Goal: Transaction & Acquisition: Book appointment/travel/reservation

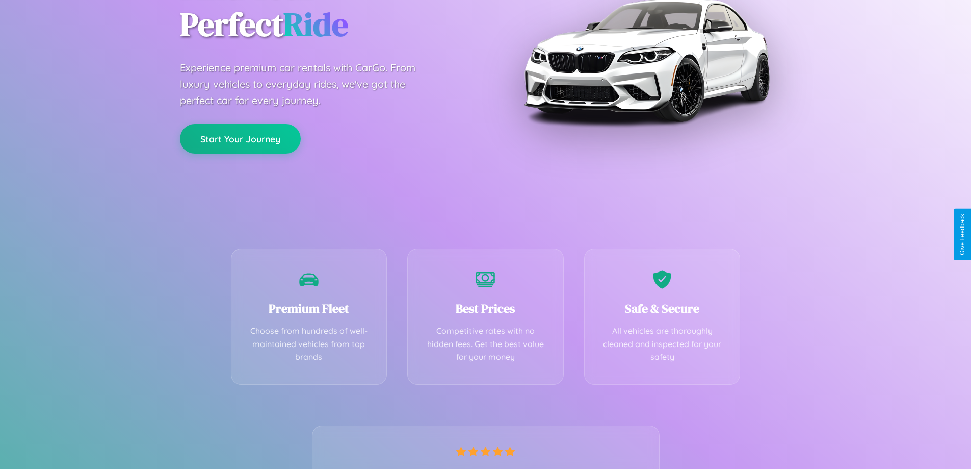
scroll to position [201, 0]
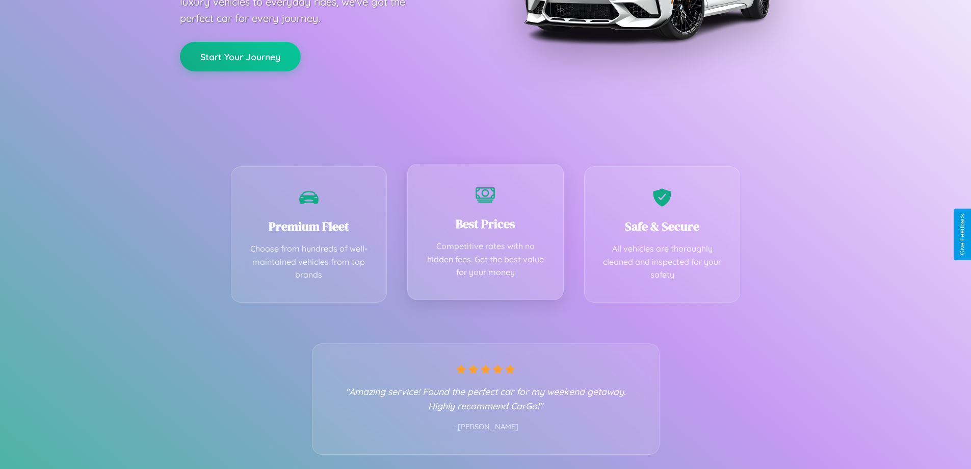
click at [485, 234] on div "Best Prices Competitive rates with no hidden fees. Get the best value for your …" at bounding box center [485, 232] width 157 height 136
click at [240, 56] on button "Start Your Journey" at bounding box center [240, 56] width 121 height 30
click at [240, 55] on button "Start Your Journey" at bounding box center [240, 56] width 121 height 30
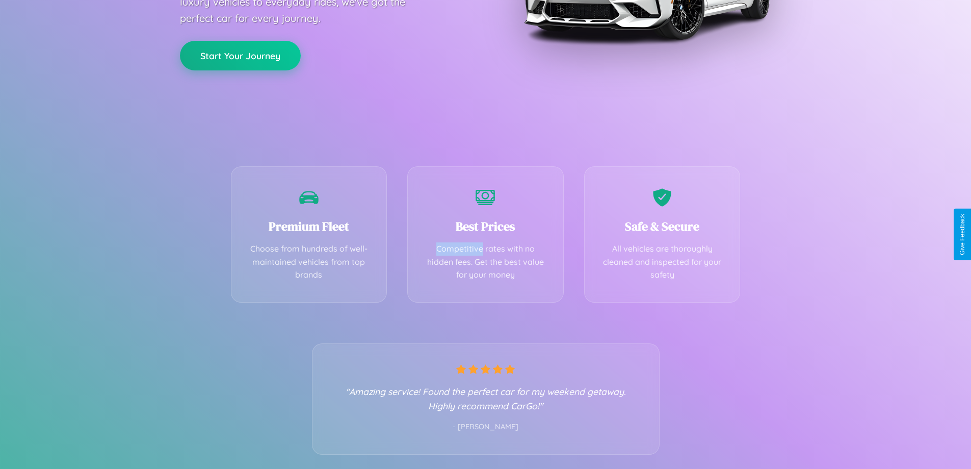
click at [240, 55] on button "Start Your Journey" at bounding box center [240, 56] width 121 height 30
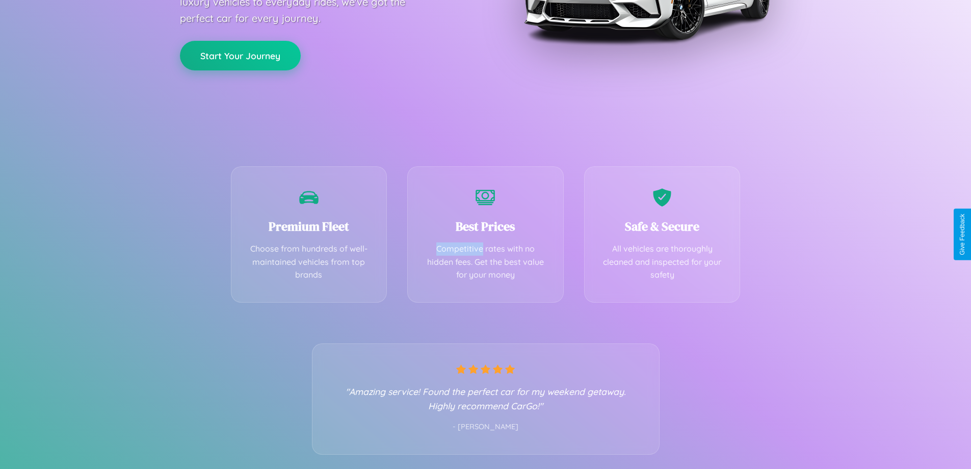
click at [240, 55] on button "Start Your Journey" at bounding box center [240, 56] width 121 height 30
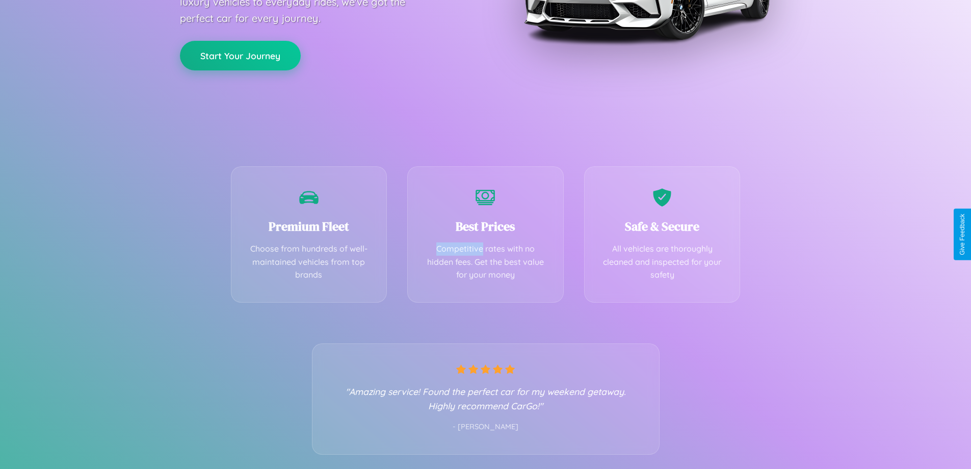
click at [240, 55] on button "Start Your Journey" at bounding box center [240, 56] width 121 height 30
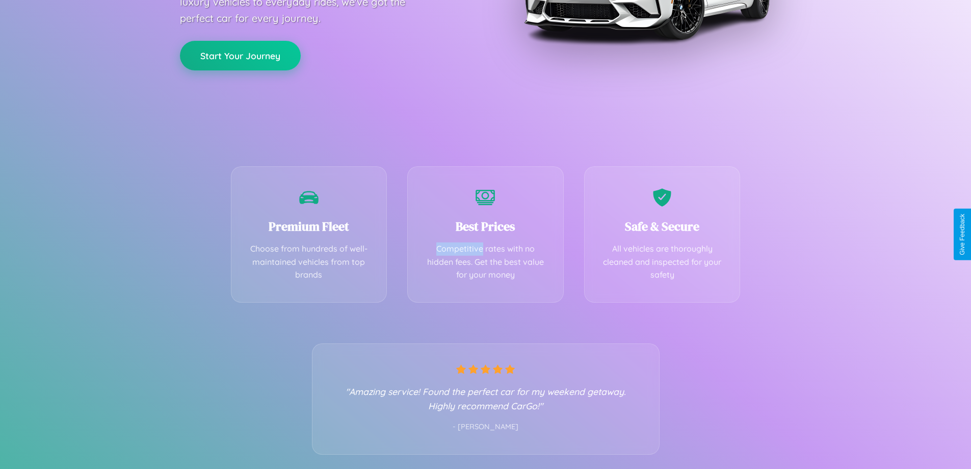
click at [240, 55] on button "Start Your Journey" at bounding box center [240, 56] width 121 height 30
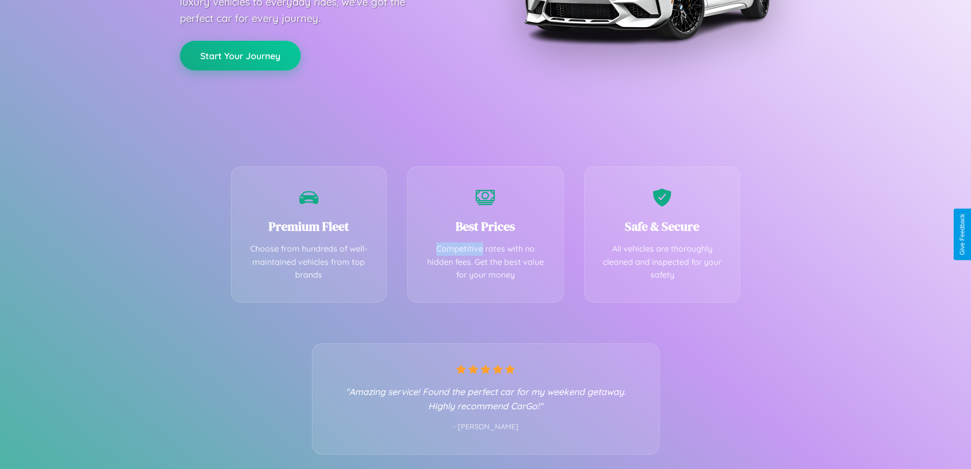
click at [240, 55] on button "Start Your Journey" at bounding box center [240, 56] width 121 height 30
